Goal: Register for event/course

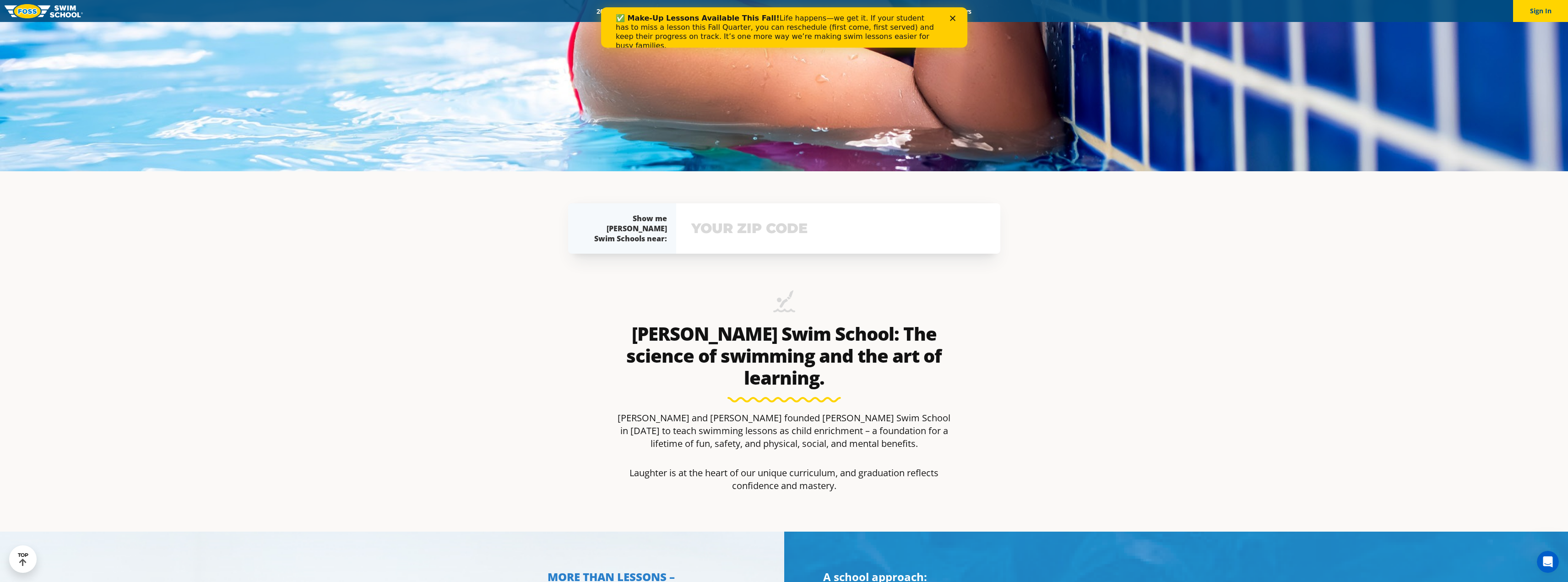
scroll to position [413, 0]
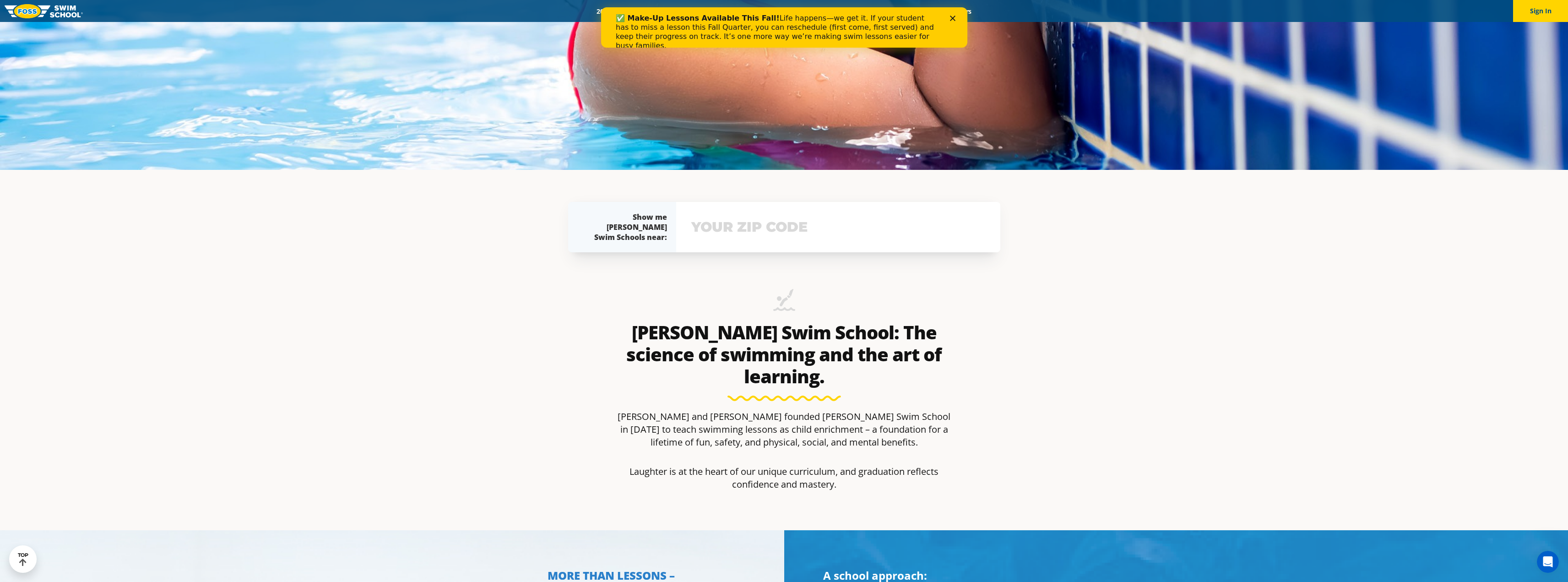
click at [578, 227] on input "text" at bounding box center [837, 227] width 298 height 27
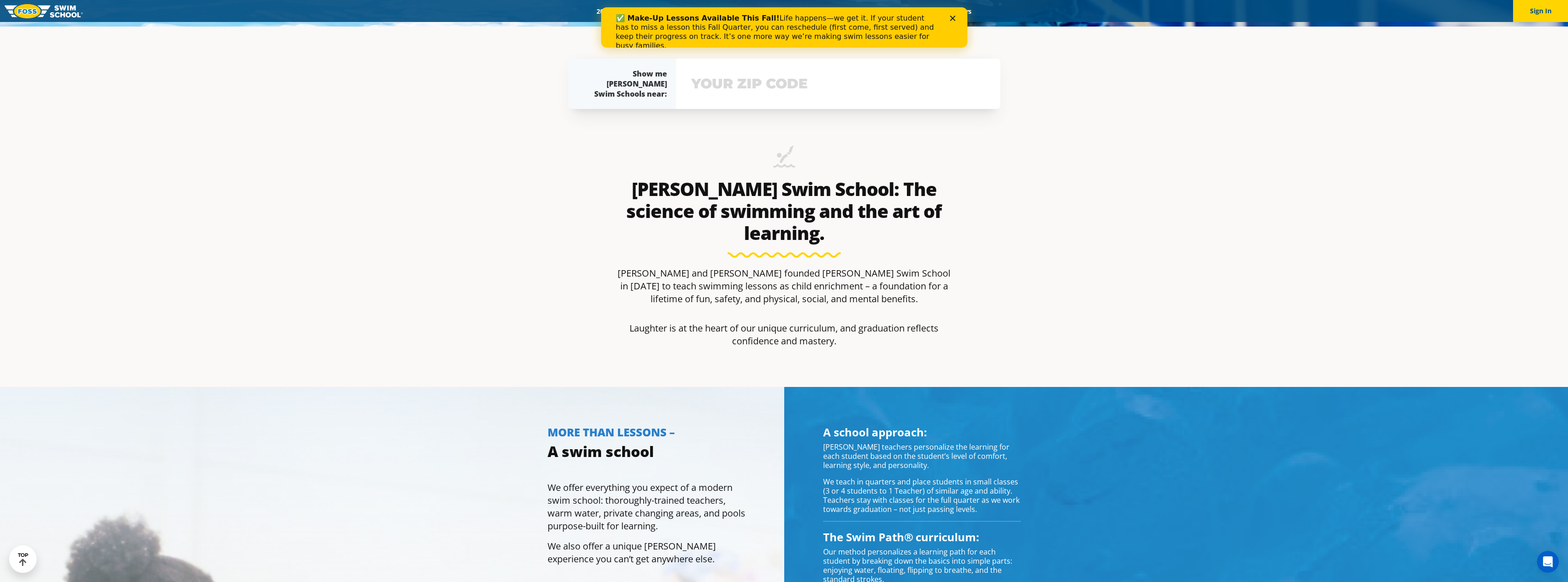
scroll to position [568, 0]
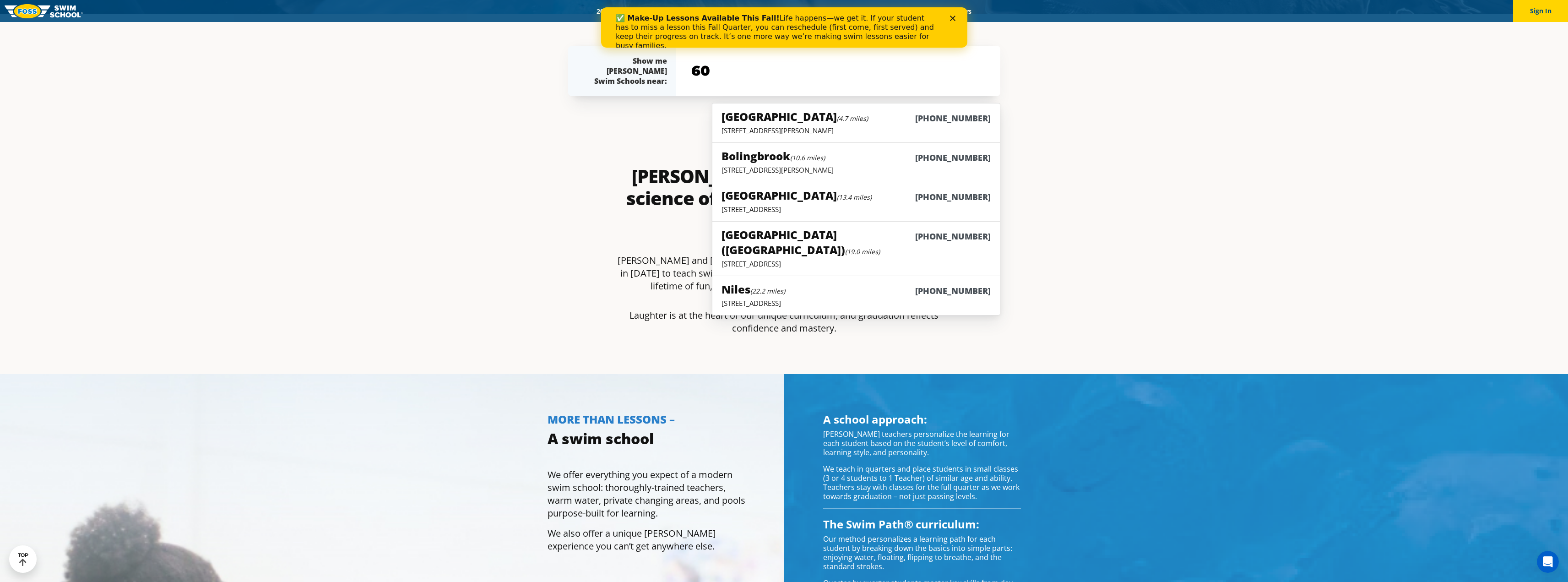
type input "6"
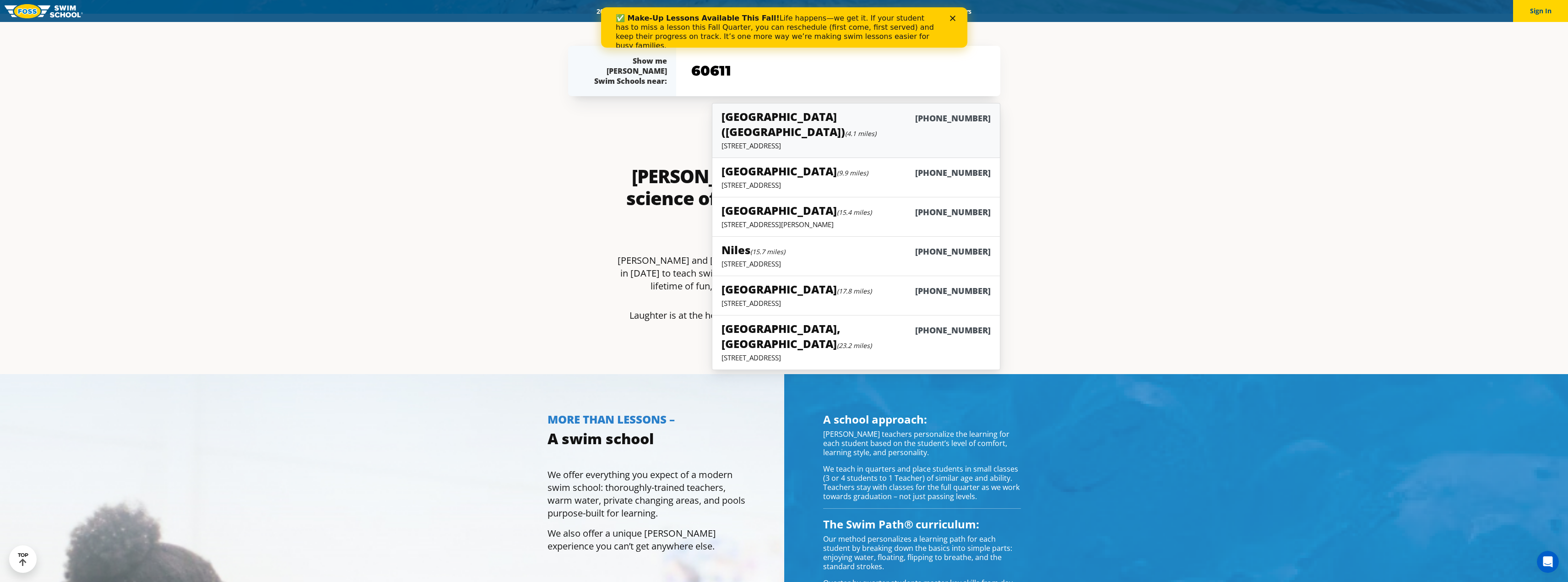
type input "60611"
click at [578, 121] on h5 "Chicago (Lakeview) (4.1 miles)" at bounding box center [818, 123] width 193 height 30
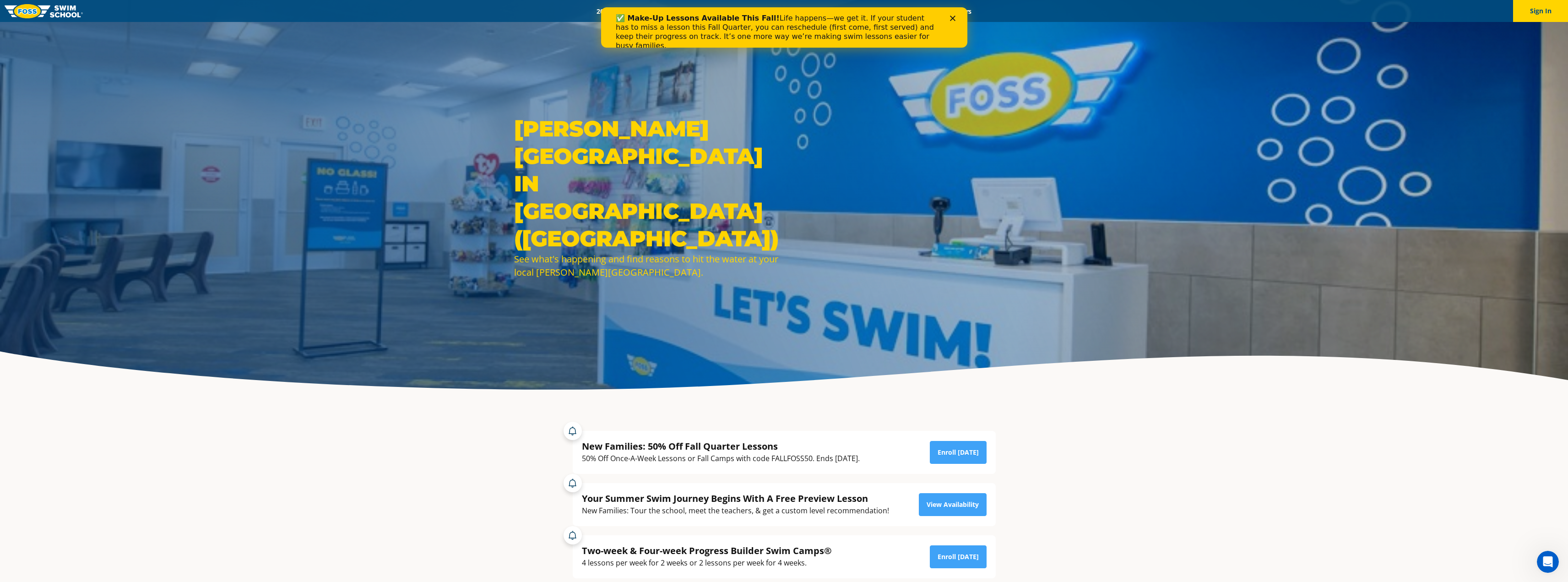
scroll to position [46, 0]
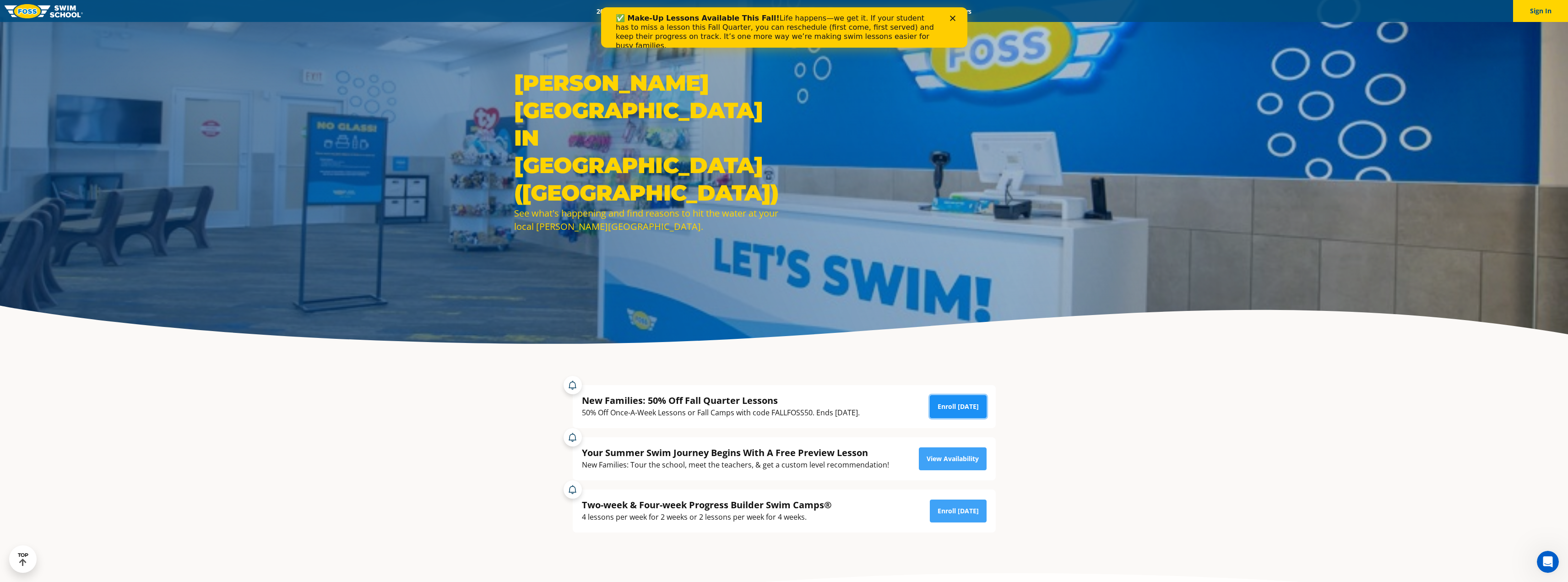
click at [965, 398] on link "Enroll [DATE]" at bounding box center [958, 407] width 57 height 23
